Goal: Task Accomplishment & Management: Complete application form

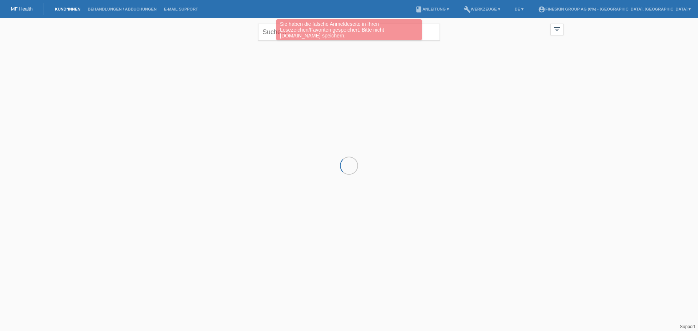
click at [58, 8] on link "Kund*innen" at bounding box center [67, 9] width 33 height 4
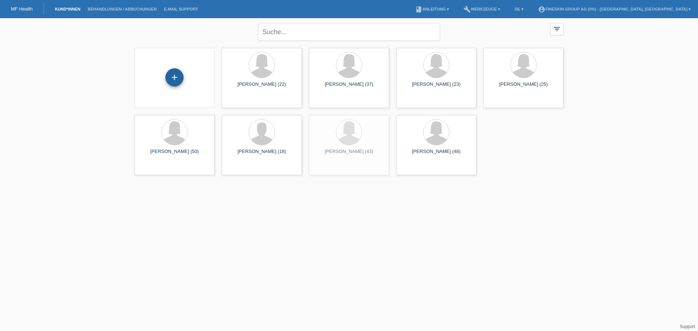
click at [178, 77] on div "+" at bounding box center [174, 77] width 17 height 12
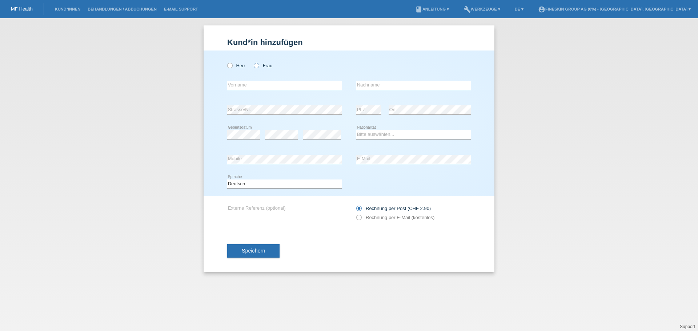
click at [263, 66] on label "Frau" at bounding box center [263, 65] width 19 height 5
click at [258, 66] on input "Frau" at bounding box center [256, 65] width 5 height 5
radio input "true"
click at [264, 82] on input "text" at bounding box center [284, 85] width 114 height 9
type input "Selina"
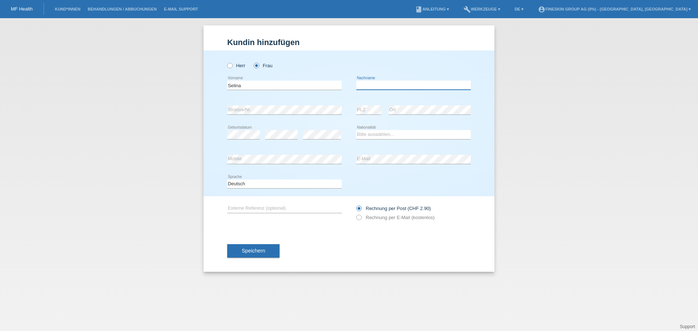
click at [378, 86] on input "text" at bounding box center [413, 85] width 114 height 9
type input "Gücüyener"
click at [370, 134] on select "Bitte auswählen... Schweiz Deutschland Liechtenstein Österreich ------------ Af…" at bounding box center [413, 134] width 114 height 9
select select "CH"
click at [356, 130] on select "Bitte auswählen... Schweiz Deutschland Liechtenstein Österreich ------------ Af…" at bounding box center [413, 134] width 114 height 9
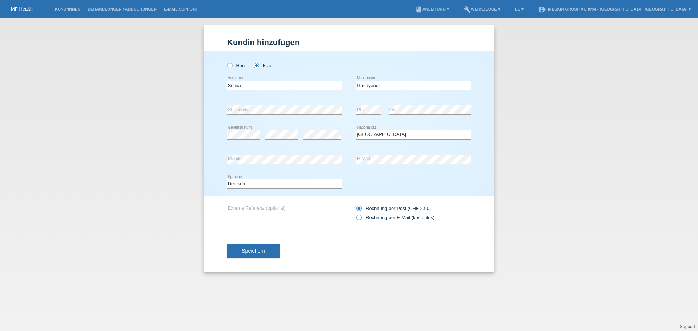
click at [391, 217] on label "Rechnung per E-Mail (kostenlos)" at bounding box center [395, 217] width 78 height 5
click at [361, 217] on input "Rechnung per E-Mail (kostenlos)" at bounding box center [358, 219] width 5 height 9
radio input "true"
click at [251, 250] on span "Speichern" at bounding box center [253, 251] width 23 height 6
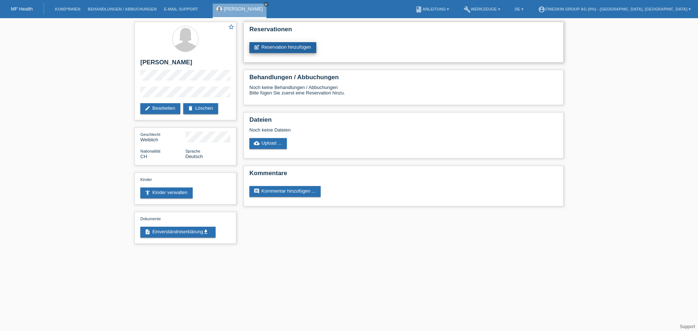
click at [285, 51] on link "post_add Reservation hinzufügen" at bounding box center [282, 47] width 67 height 11
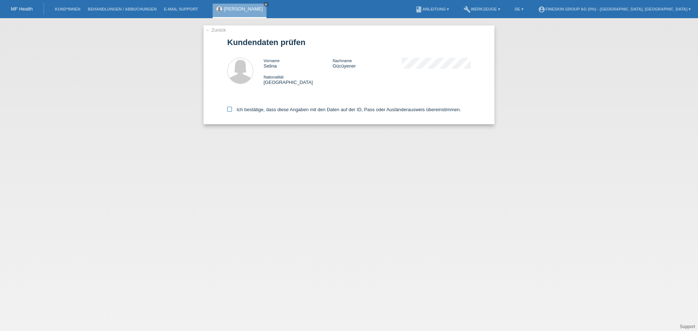
click at [303, 110] on label "Ich bestätige, dass diese Angaben mit den Daten auf der ID, Pass oder Ausländer…" at bounding box center [344, 109] width 234 height 5
click at [232, 110] on input "Ich bestätige, dass diese Angaben mit den Daten auf der ID, Pass oder Ausländer…" at bounding box center [229, 109] width 5 height 5
checkbox input "true"
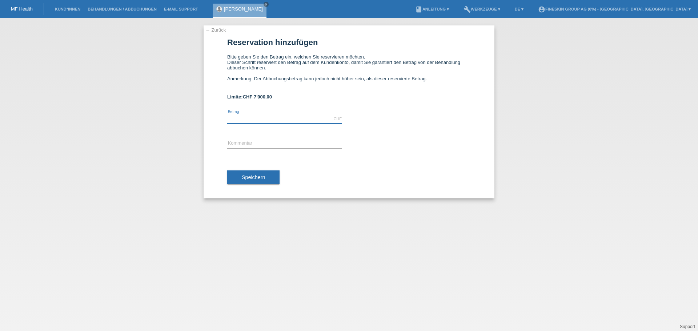
click at [261, 121] on input "text" at bounding box center [284, 118] width 114 height 9
